Goal: Find specific page/section: Find specific page/section

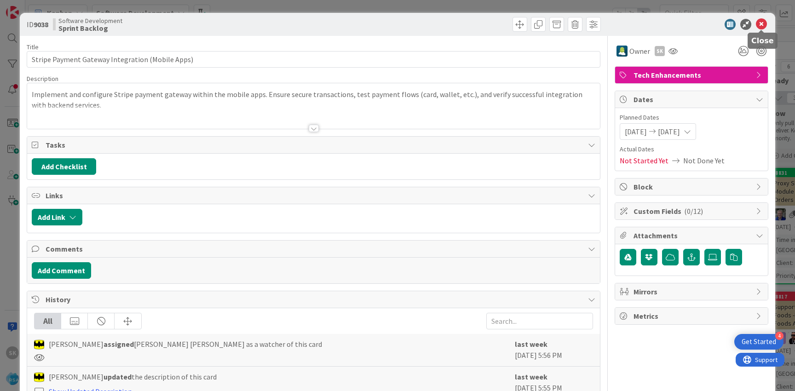
click at [762, 26] on icon at bounding box center [761, 24] width 11 height 11
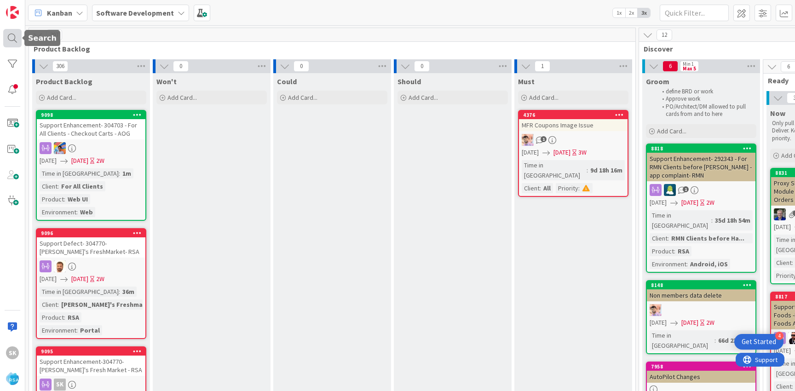
click at [16, 40] on div at bounding box center [12, 38] width 18 height 18
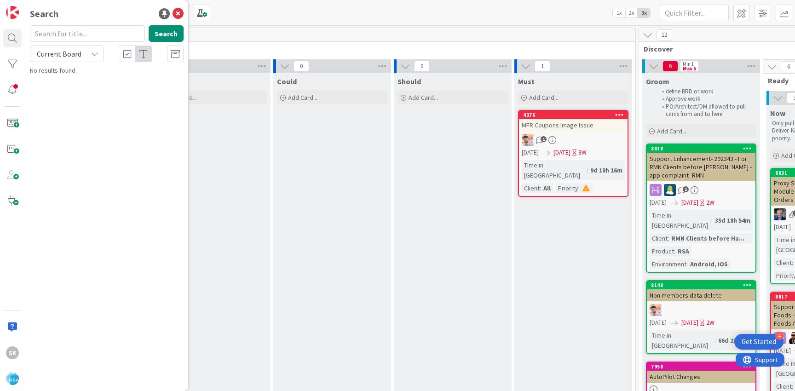
click at [106, 37] on input "text" at bounding box center [87, 33] width 115 height 17
type input "[PERSON_NAME]"
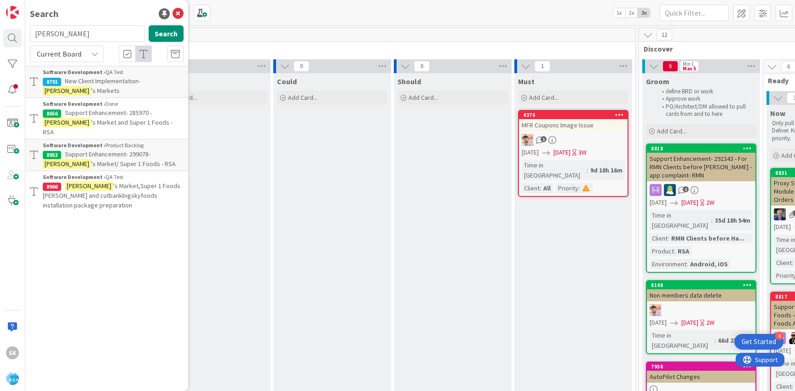
click at [95, 81] on span "New Client Implementation-" at bounding box center [102, 81] width 75 height 8
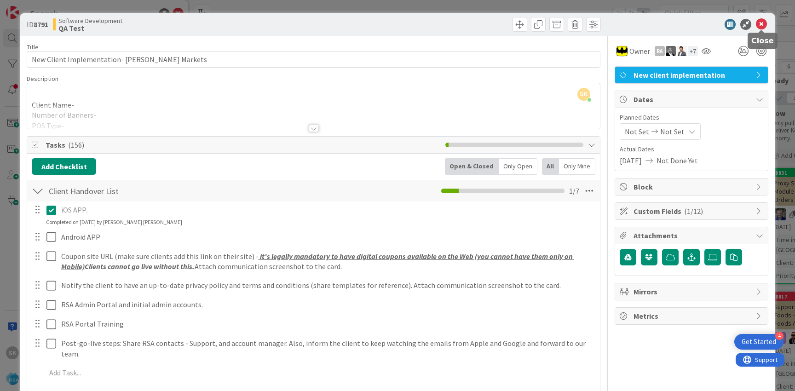
click at [764, 27] on icon at bounding box center [761, 24] width 11 height 11
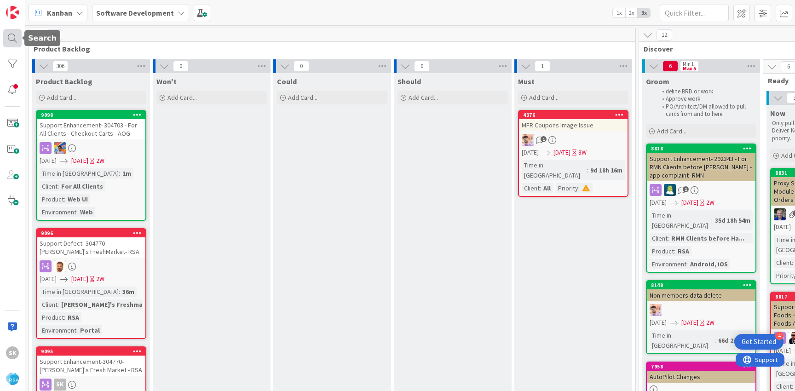
click at [16, 38] on div at bounding box center [12, 38] width 18 height 18
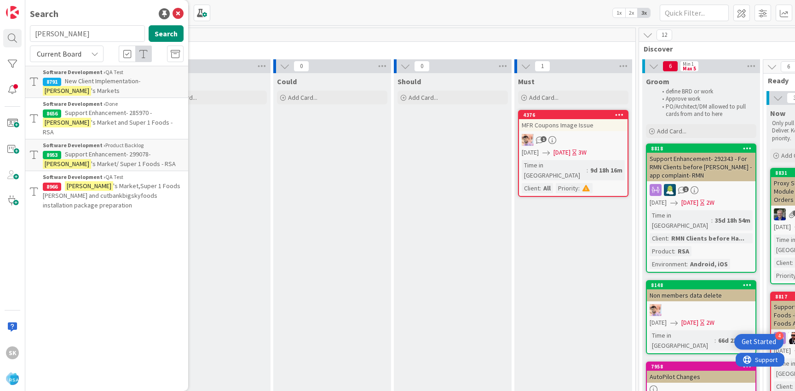
click at [108, 35] on input "[PERSON_NAME]" at bounding box center [87, 33] width 115 height 17
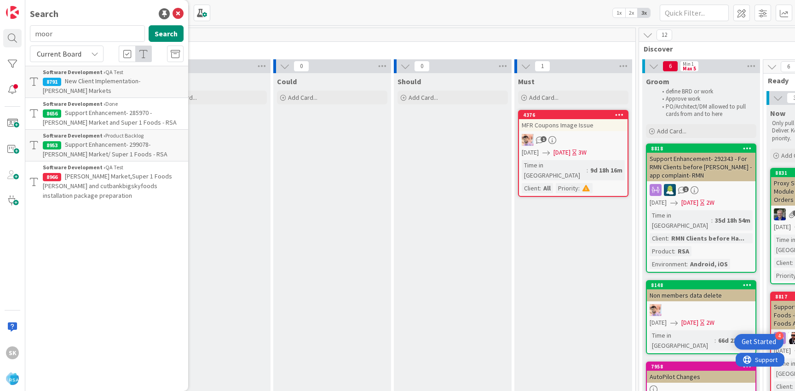
type input "moor"
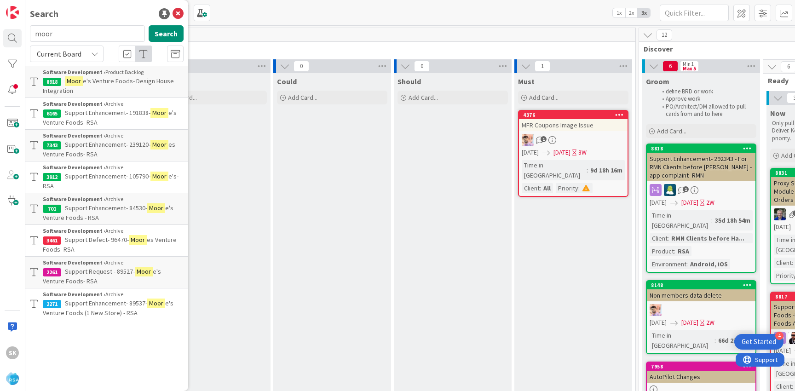
click at [113, 85] on p "Moor e's Venture Foods- Design House Integration" at bounding box center [113, 85] width 141 height 19
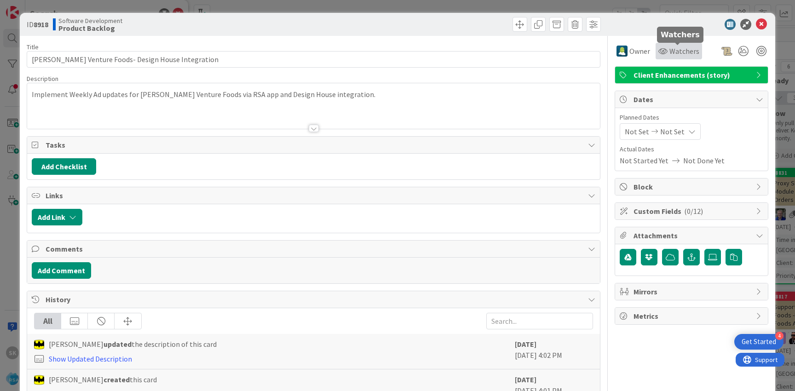
click at [677, 47] on span "Watchers" at bounding box center [685, 51] width 30 height 11
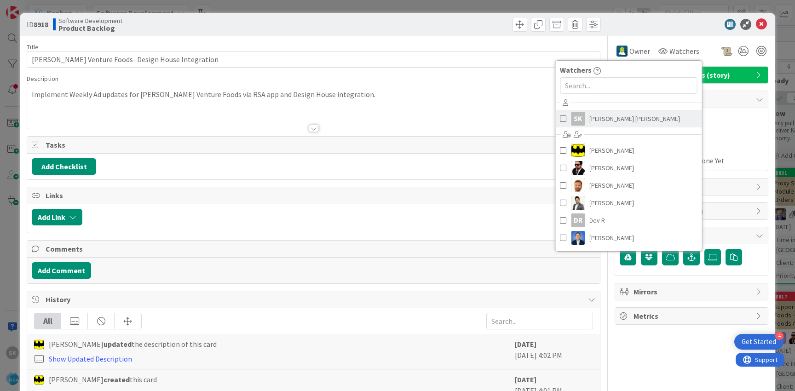
click at [613, 122] on span "[PERSON_NAME] [PERSON_NAME]" at bounding box center [635, 119] width 91 height 14
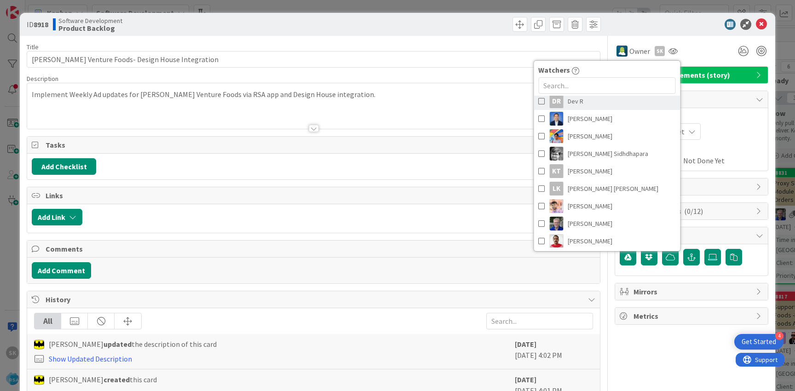
scroll to position [148, 0]
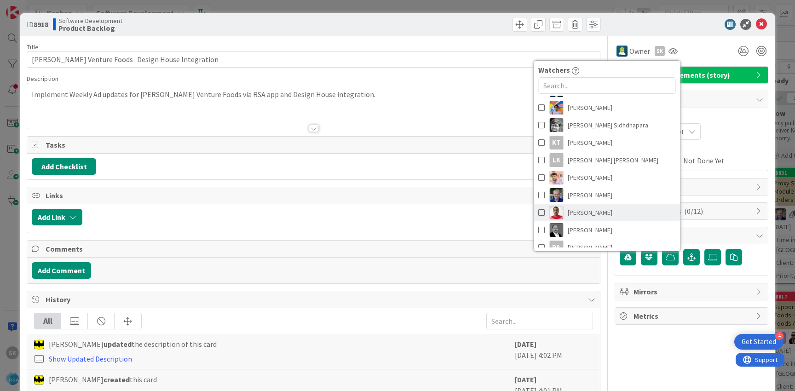
click at [576, 214] on span "[PERSON_NAME]" at bounding box center [590, 213] width 45 height 14
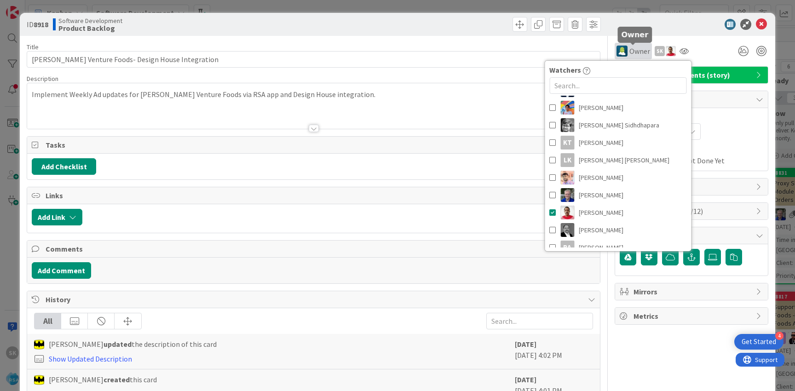
click at [636, 51] on span "Owner" at bounding box center [640, 51] width 21 height 11
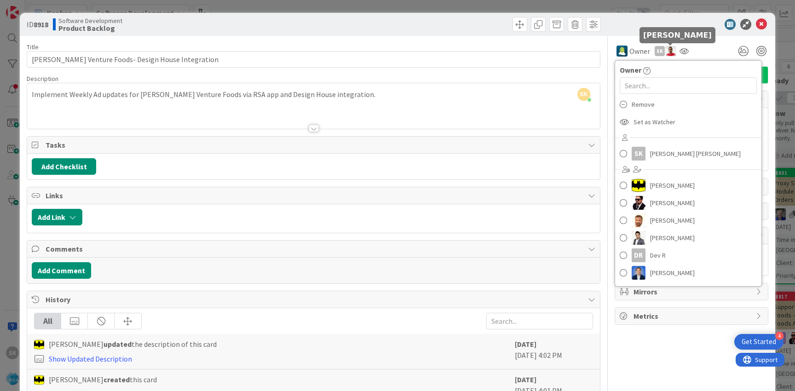
click at [671, 50] on img at bounding box center [671, 51] width 10 height 10
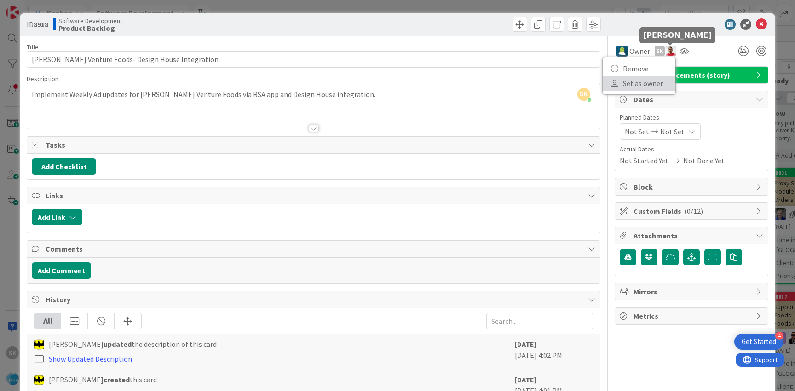
click at [636, 80] on link "Set as owner" at bounding box center [639, 83] width 73 height 15
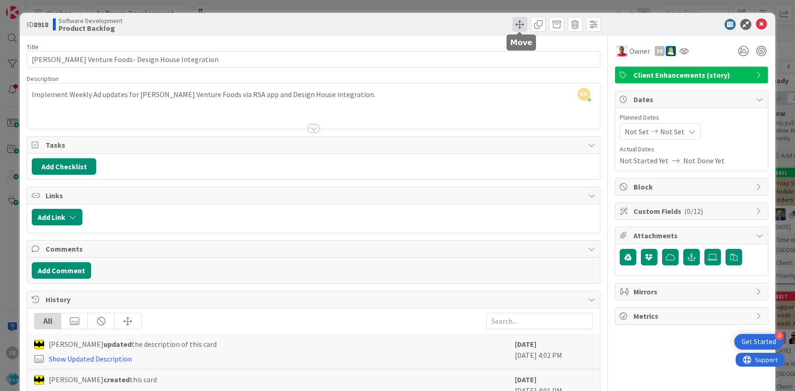
click at [518, 24] on span at bounding box center [520, 24] width 15 height 15
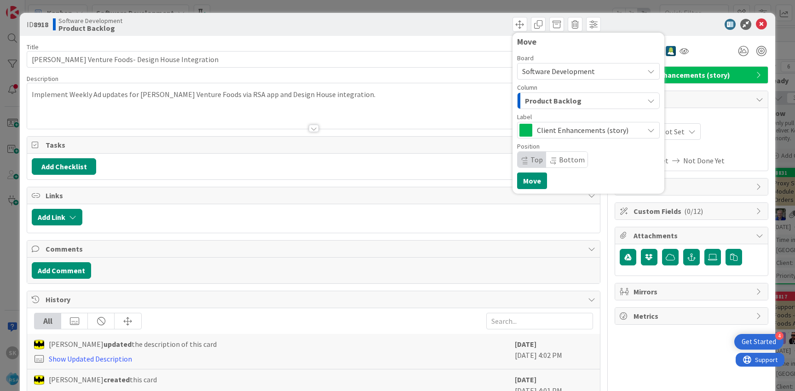
click at [542, 95] on span "Product Backlog" at bounding box center [553, 101] width 57 height 12
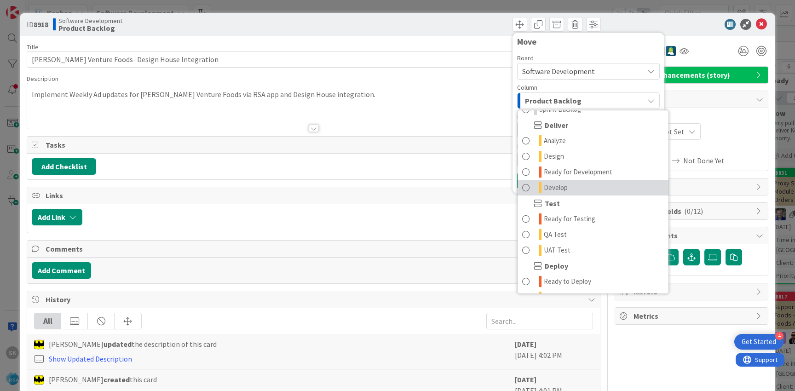
scroll to position [190, 0]
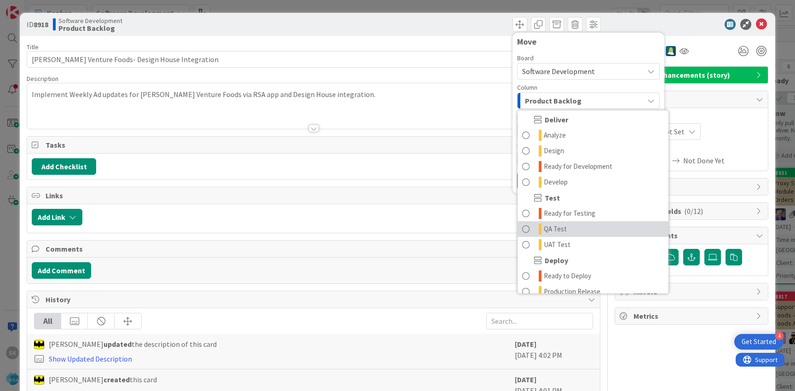
click at [527, 231] on span at bounding box center [525, 229] width 7 height 11
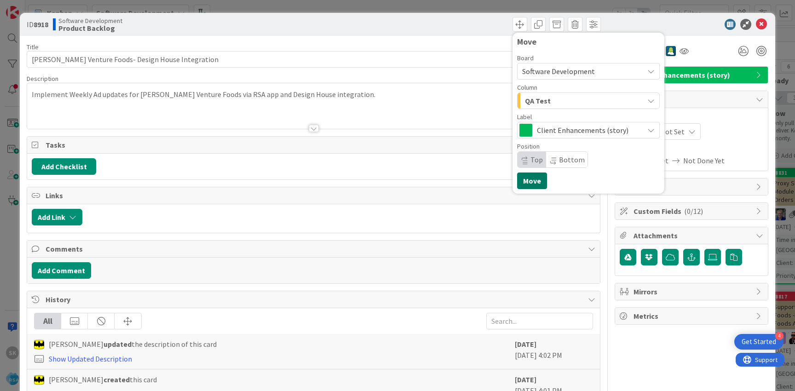
click at [533, 182] on button "Move" at bounding box center [532, 181] width 30 height 17
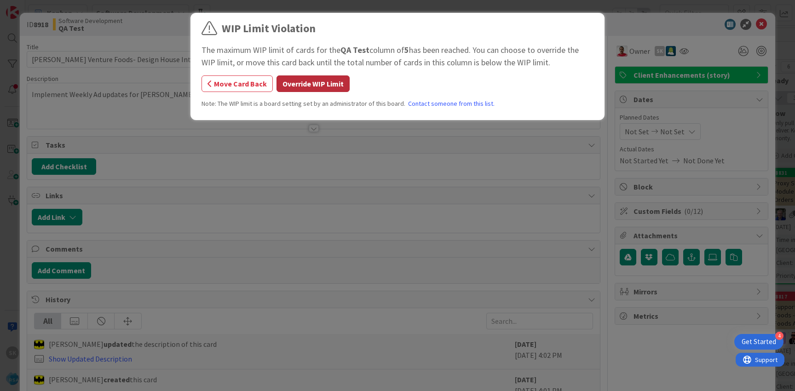
click at [313, 80] on button "Override WIP Limit" at bounding box center [313, 83] width 73 height 17
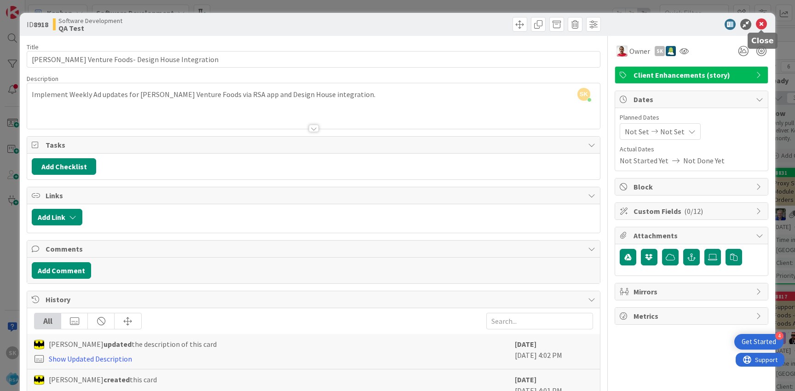
click at [764, 24] on icon at bounding box center [761, 24] width 11 height 11
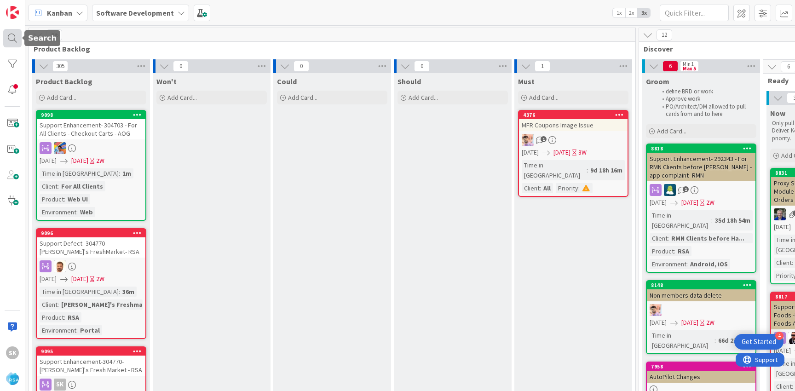
click at [14, 39] on div at bounding box center [12, 38] width 18 height 18
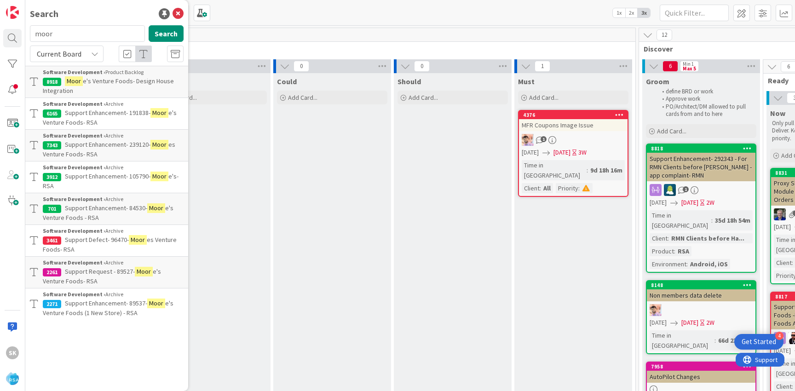
click at [112, 34] on input "moor" at bounding box center [87, 33] width 115 height 17
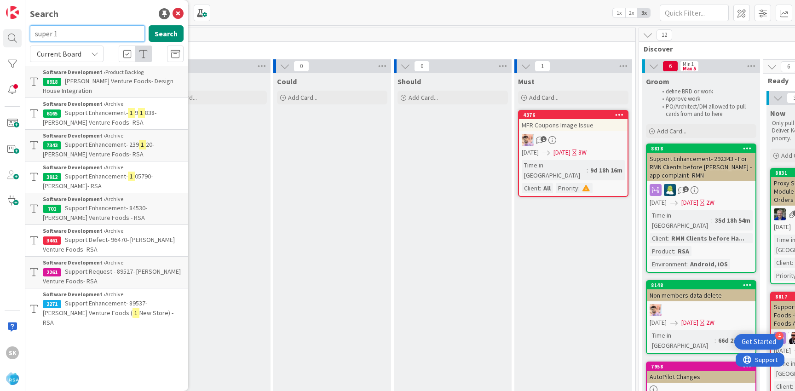
click at [98, 29] on input "super 1" at bounding box center [87, 33] width 115 height 17
paste input "[PERSON_NAME]"
click at [96, 34] on input "super [PERSON_NAME]" at bounding box center [87, 33] width 115 height 17
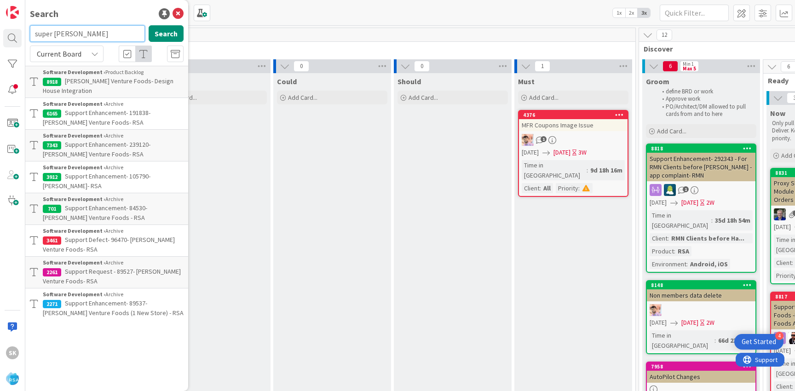
click at [96, 34] on input "super [PERSON_NAME]" at bounding box center [87, 33] width 115 height 17
paste input "text"
type input "[PERSON_NAME]"
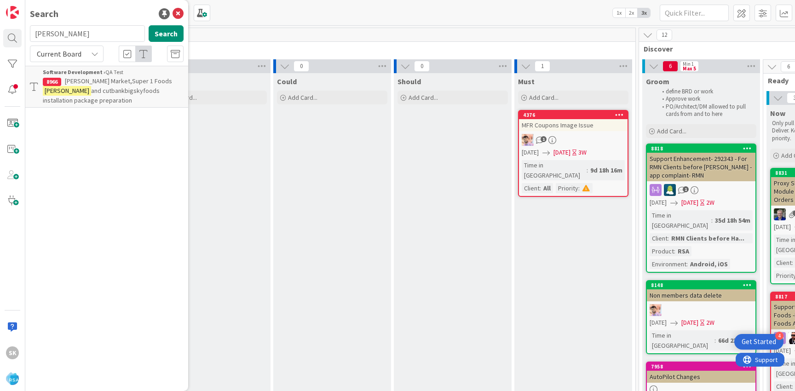
click at [105, 88] on span "and cutbankbigskyfoods installation package preparation" at bounding box center [101, 96] width 117 height 18
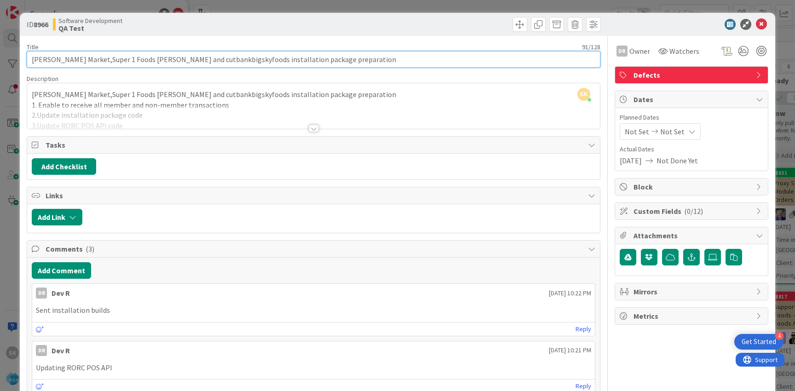
drag, startPoint x: 82, startPoint y: 58, endPoint x: 124, endPoint y: 61, distance: 41.5
click at [124, 61] on input "[PERSON_NAME] Market,Super 1 Foods [PERSON_NAME] and cutbankbigskyfoods install…" at bounding box center [314, 59] width 574 height 17
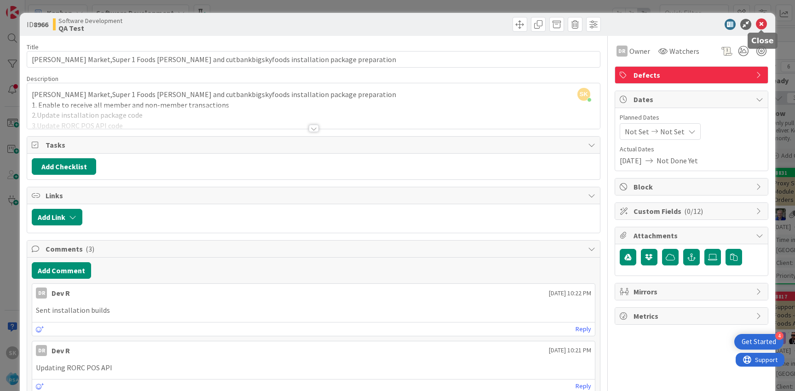
click at [760, 21] on icon at bounding box center [761, 24] width 11 height 11
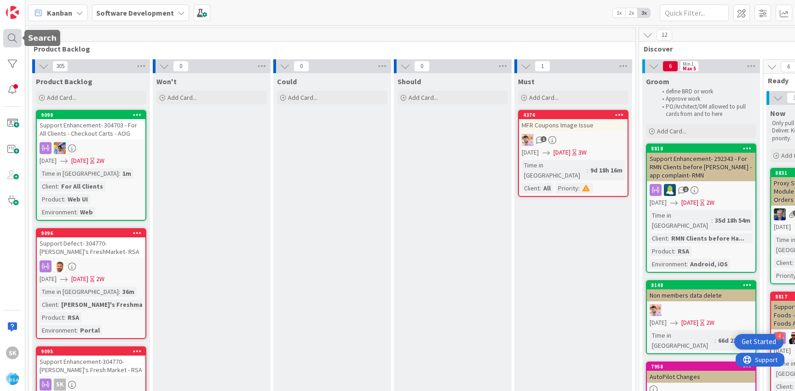
click at [15, 36] on div at bounding box center [12, 38] width 18 height 18
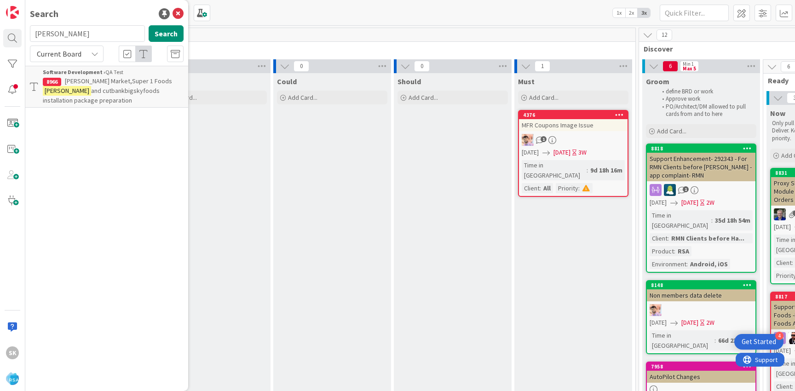
click at [76, 31] on input "[PERSON_NAME]" at bounding box center [87, 33] width 115 height 17
type input "Super 1 Foods"
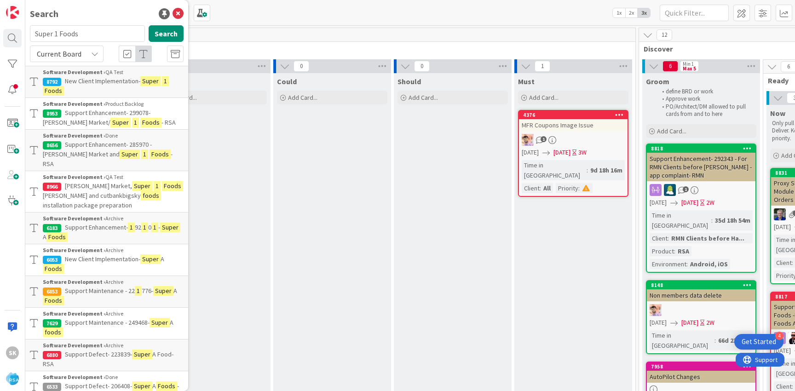
click at [102, 87] on p "New Client Implementation- Super 1 Foods" at bounding box center [113, 85] width 141 height 19
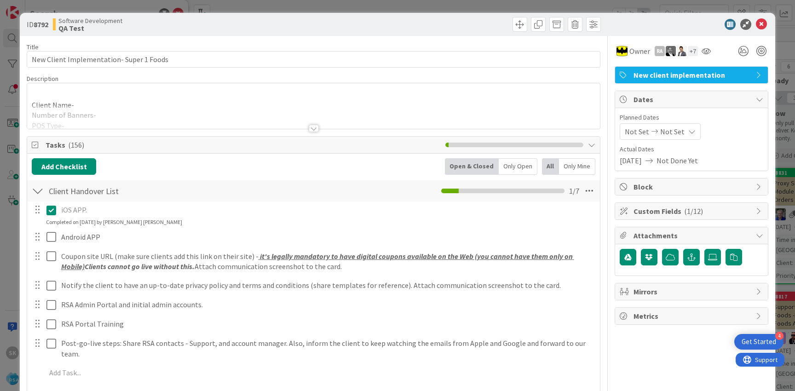
click at [44, 23] on b "8792" at bounding box center [41, 24] width 15 height 9
copy b "8792"
